Goal: Check status: Check status

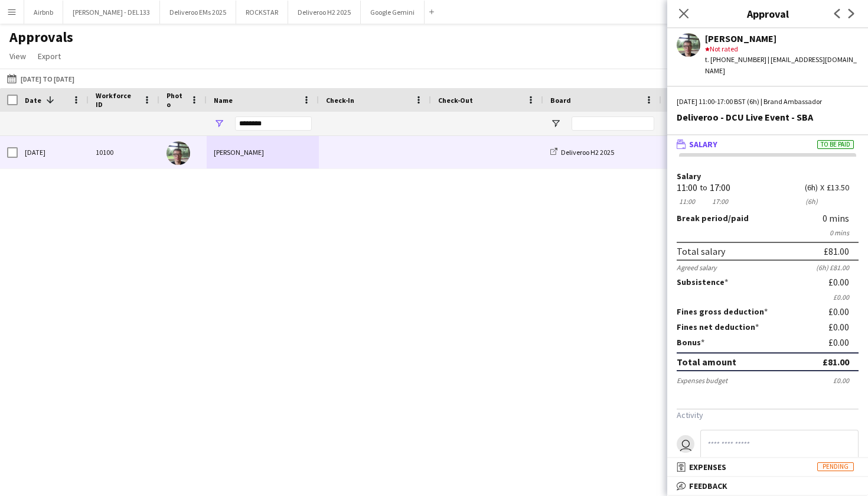
scroll to position [8, 0]
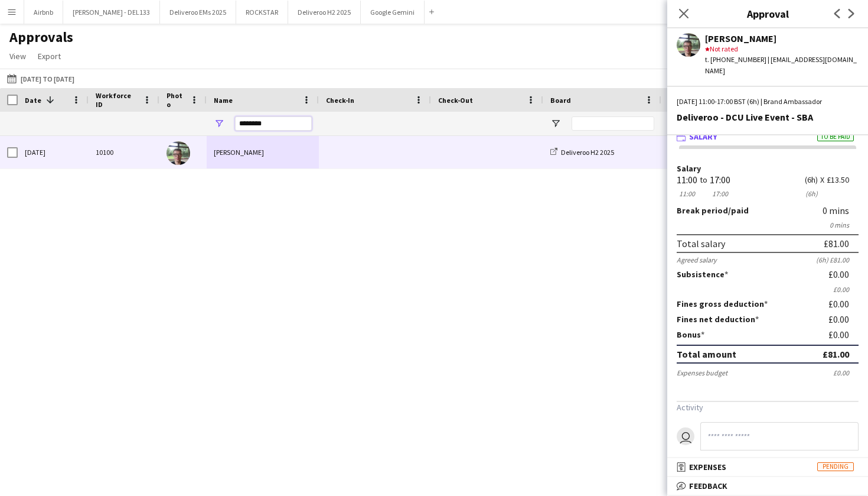
click at [265, 125] on input "********" at bounding box center [273, 123] width 77 height 14
click at [282, 125] on input "********" at bounding box center [273, 123] width 77 height 14
type input "*"
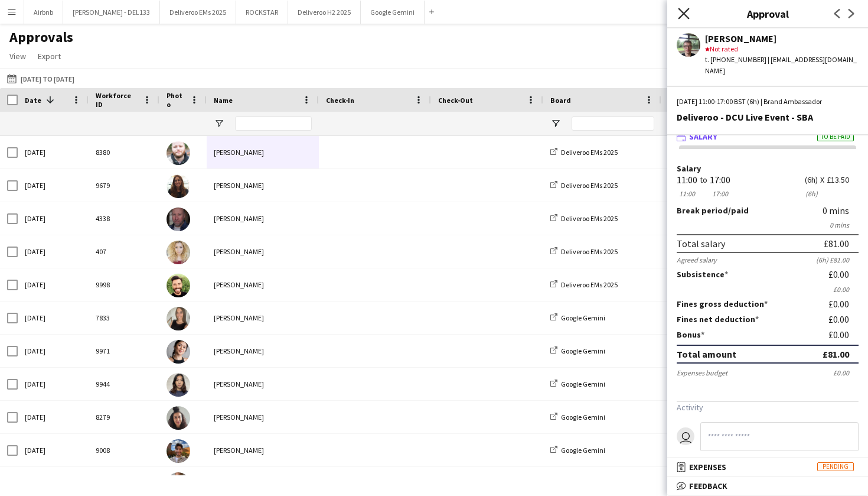
click at [683, 17] on icon "Close pop-in" at bounding box center [683, 13] width 11 height 11
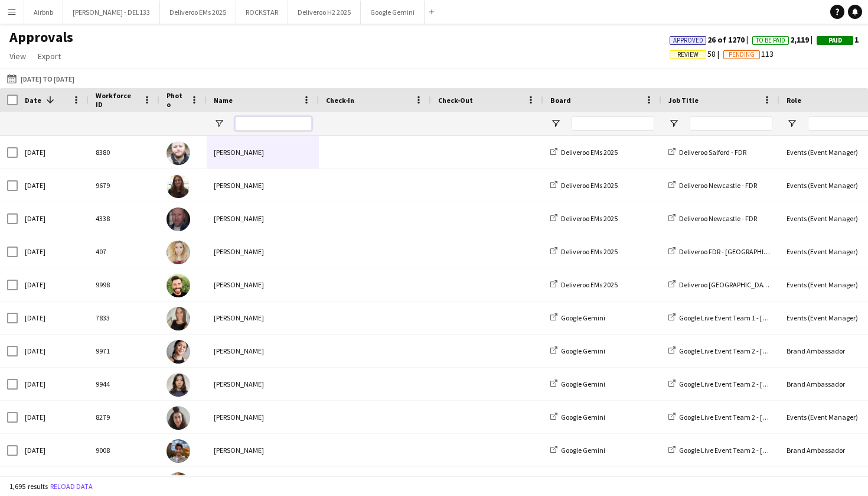
click at [259, 119] on input "Name Filter Input" at bounding box center [273, 123] width 77 height 14
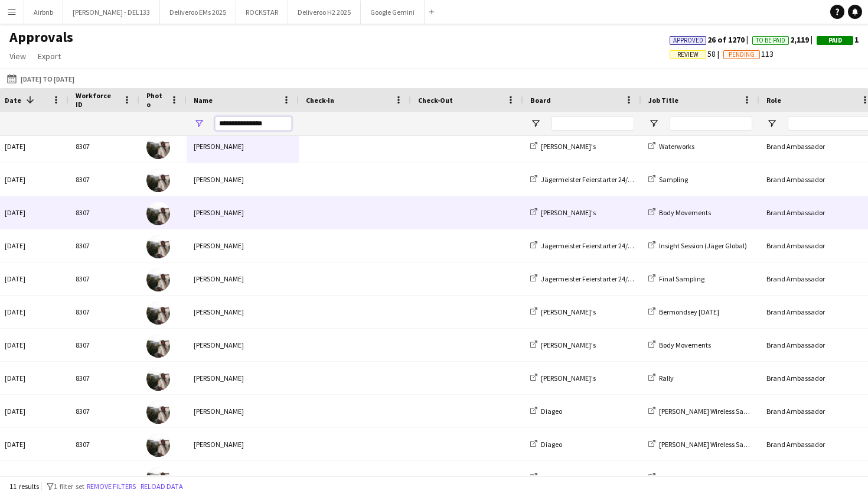
scroll to position [0, 0]
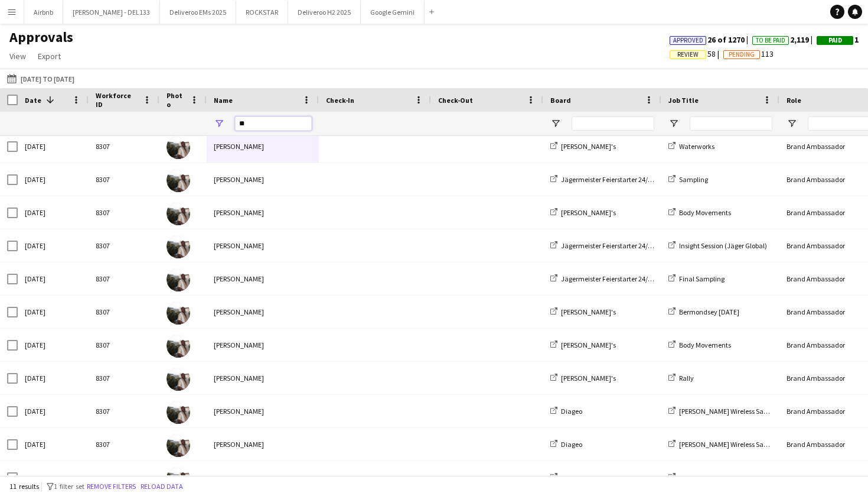
type input "*"
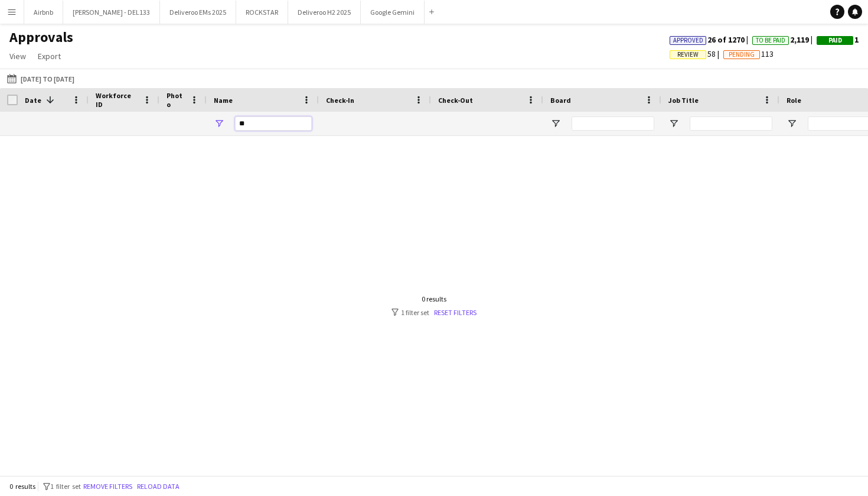
type input "*"
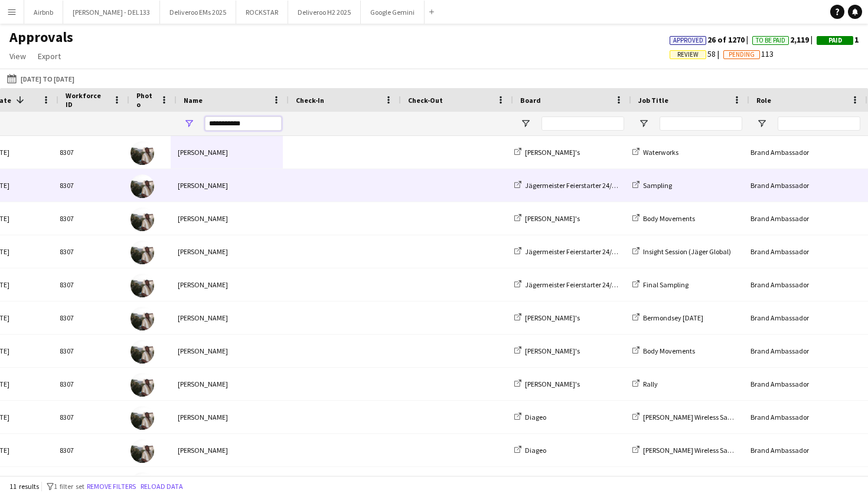
scroll to position [0, 103]
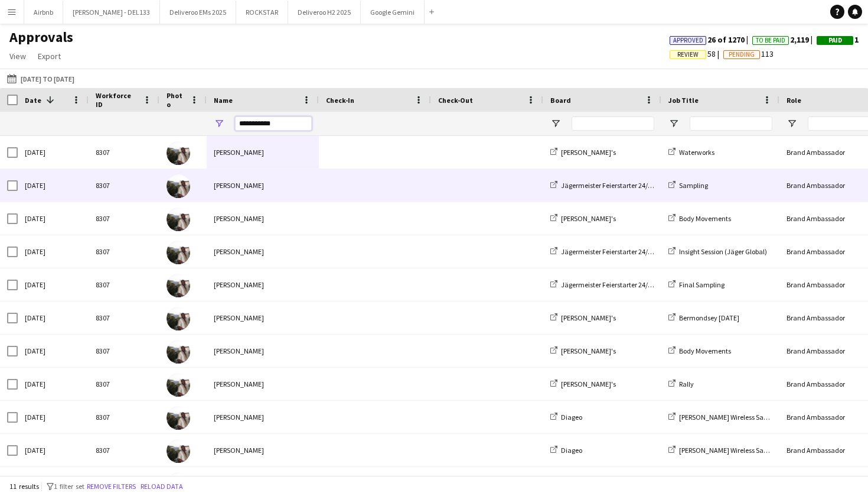
type input "**********"
click at [346, 182] on span at bounding box center [375, 185] width 98 height 32
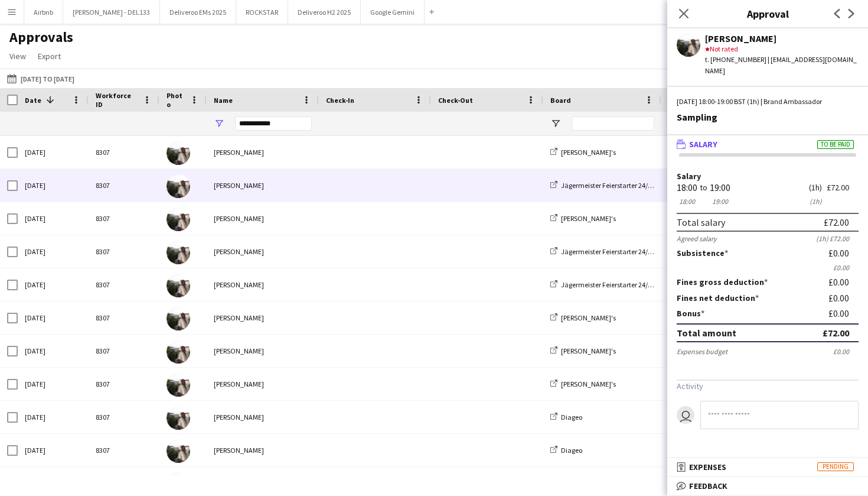
click at [708, 139] on span "Salary" at bounding box center [703, 144] width 28 height 11
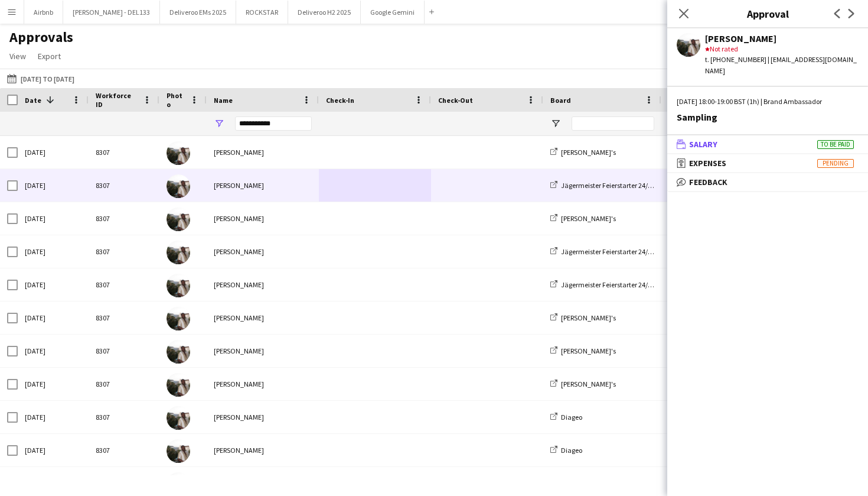
click at [714, 139] on span "Salary" at bounding box center [703, 144] width 28 height 11
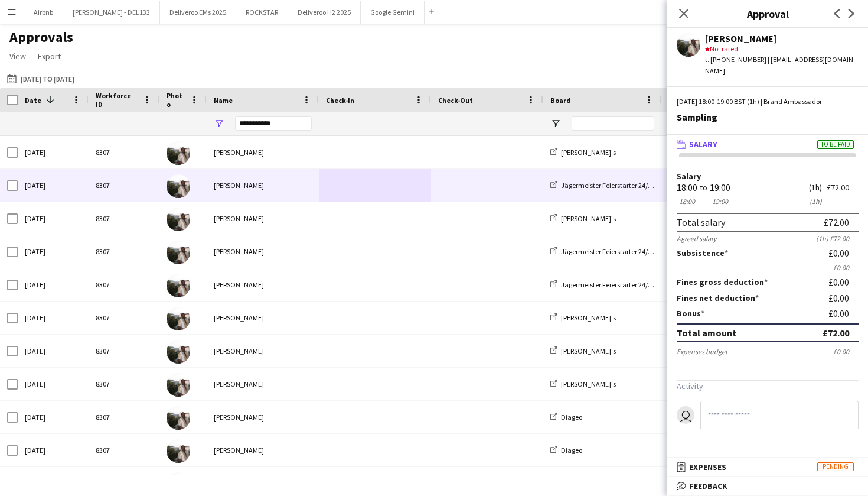
click at [684, 21] on div "Close pop-in" at bounding box center [683, 13] width 33 height 27
click at [684, 12] on icon "Close pop-in" at bounding box center [683, 13] width 11 height 11
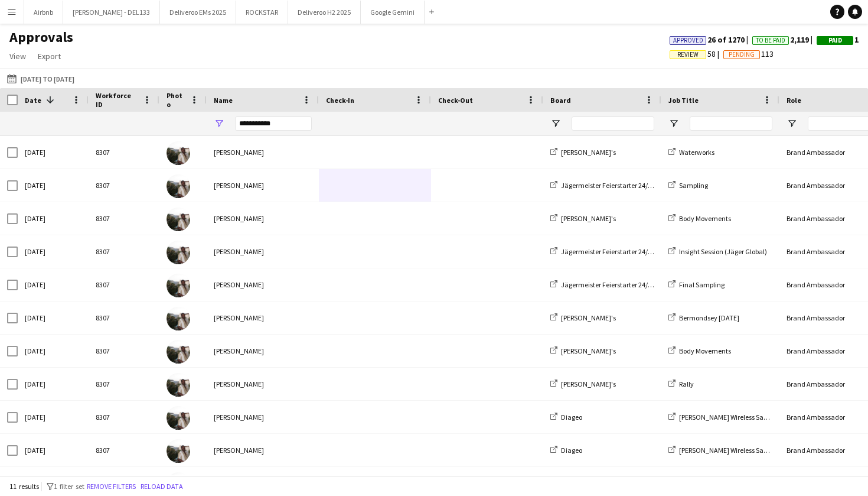
click at [14, 18] on button "Menu" at bounding box center [12, 12] width 24 height 24
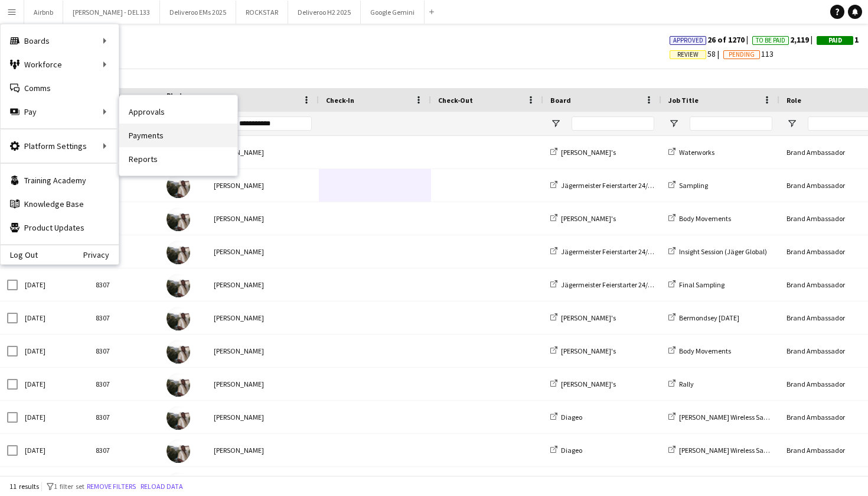
click at [157, 136] on link "Payments" at bounding box center [178, 135] width 118 height 24
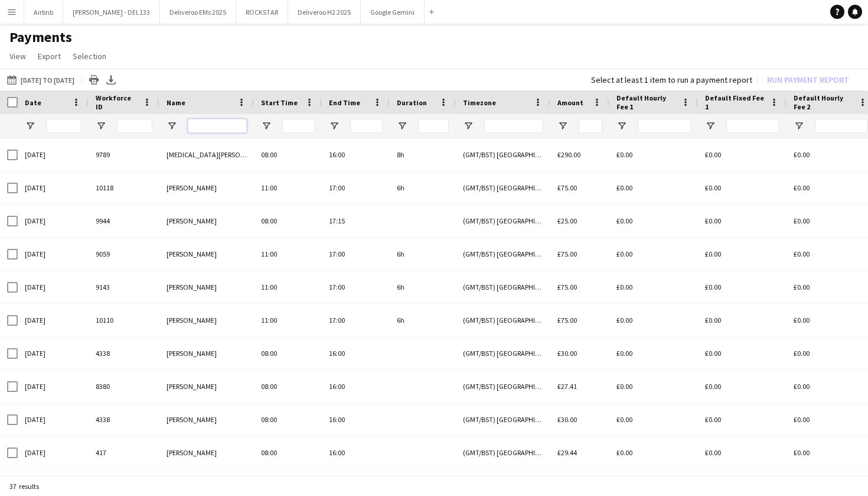
click at [207, 126] on input "Name Filter Input" at bounding box center [217, 126] width 59 height 14
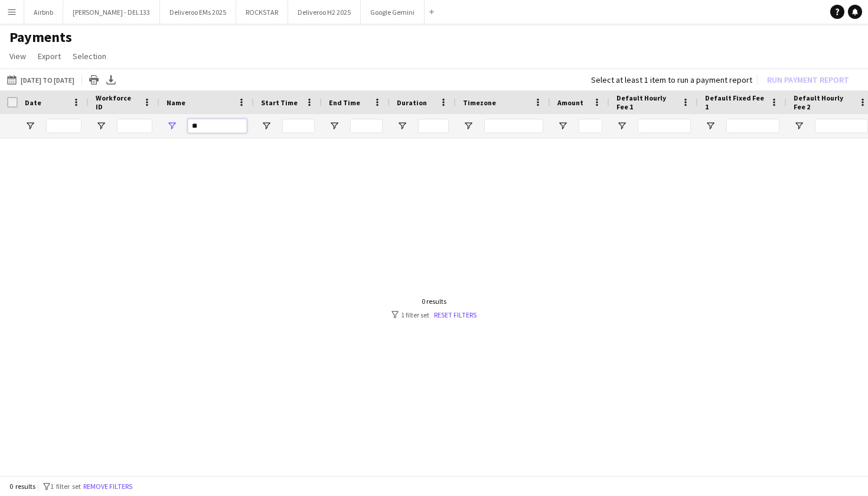
type input "*"
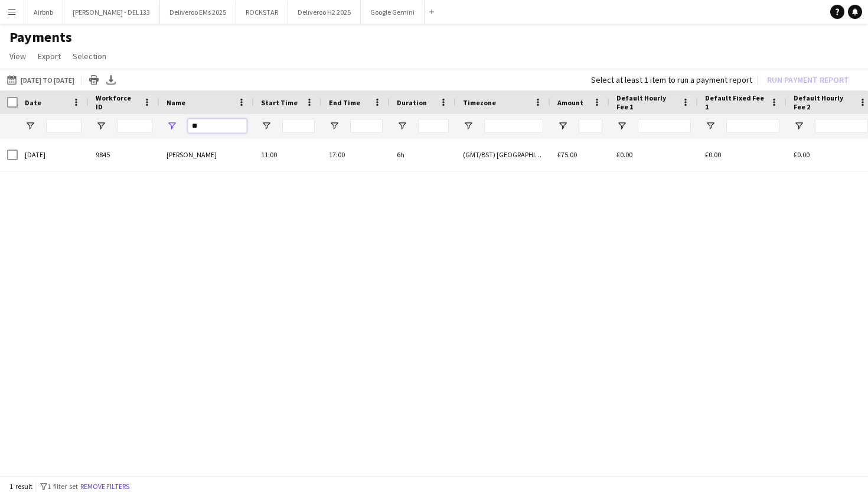
type input "*"
